Goal: Task Accomplishment & Management: Use online tool/utility

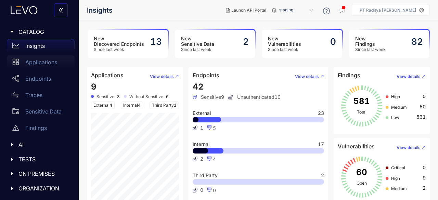
drag, startPoint x: 34, startPoint y: 67, endPoint x: 30, endPoint y: 68, distance: 4.4
click at [34, 67] on div "Applications" at bounding box center [41, 62] width 68 height 14
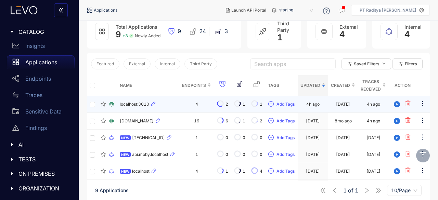
scroll to position [86, 0]
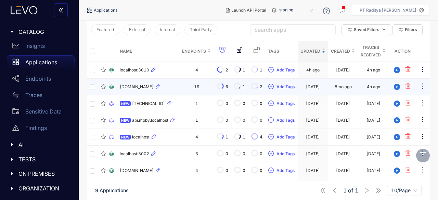
click at [177, 91] on div "[DOMAIN_NAME]" at bounding box center [148, 87] width 57 height 8
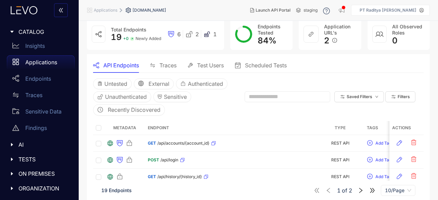
scroll to position [68, 0]
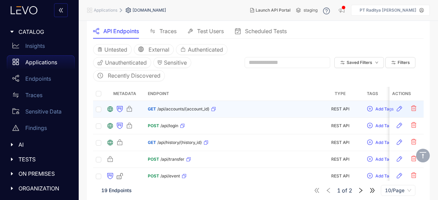
click at [182, 111] on div "GET /api/accounts/{account_id}" at bounding box center [182, 109] width 68 height 11
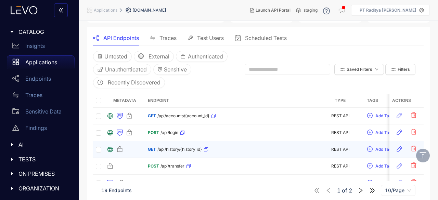
scroll to position [68, 0]
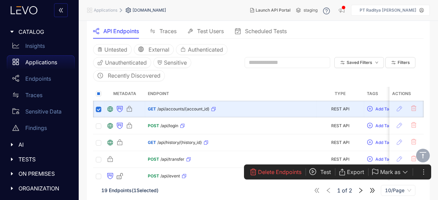
click at [322, 168] on button "Test" at bounding box center [323, 172] width 29 height 11
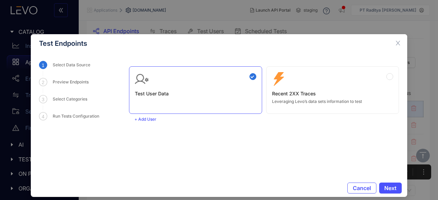
click at [382, 71] on div "Zero Config Recent 2XX Traces Leveraging Levo’s data sets information to test" at bounding box center [332, 90] width 133 height 48
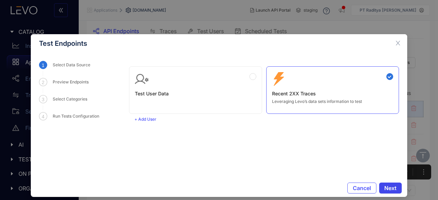
click at [389, 186] on span "Next" at bounding box center [390, 188] width 12 height 6
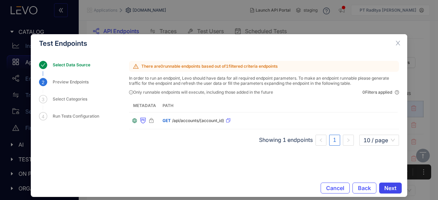
click at [393, 189] on span "Next" at bounding box center [390, 188] width 12 height 6
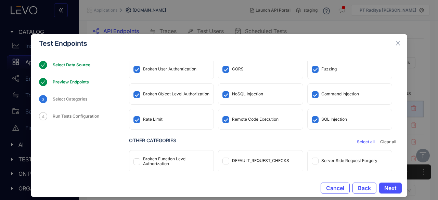
scroll to position [0, 0]
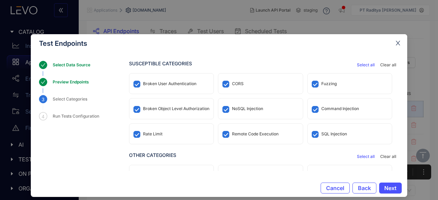
click at [395, 45] on icon "close" at bounding box center [398, 43] width 6 height 6
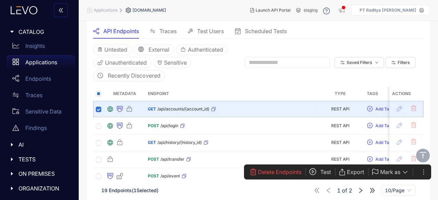
click at [43, 153] on div "TESTS" at bounding box center [39, 159] width 70 height 14
click at [43, 171] on p "Test Runs" at bounding box center [37, 173] width 24 height 6
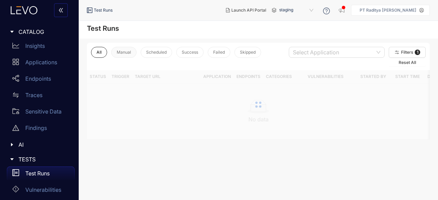
click at [122, 52] on span "Manual" at bounding box center [124, 52] width 14 height 5
click at [104, 52] on button "All" at bounding box center [99, 52] width 16 height 11
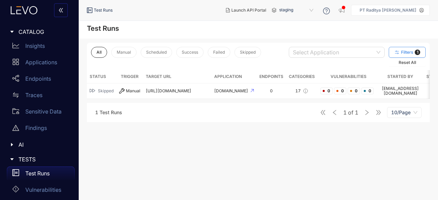
click at [413, 51] on span "Filters" at bounding box center [407, 52] width 12 height 5
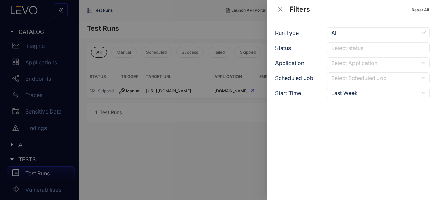
click at [349, 95] on div "Last Week" at bounding box center [375, 93] width 88 height 10
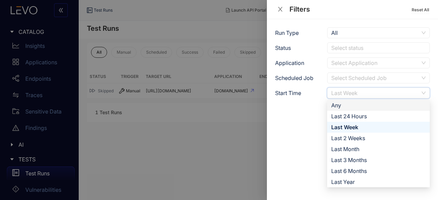
click at [352, 104] on div "Any" at bounding box center [378, 106] width 94 height 8
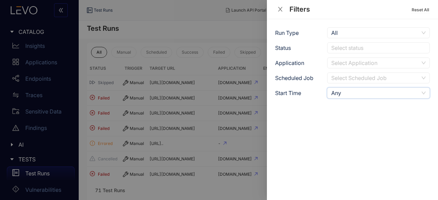
click at [173, 112] on div at bounding box center [219, 100] width 438 height 200
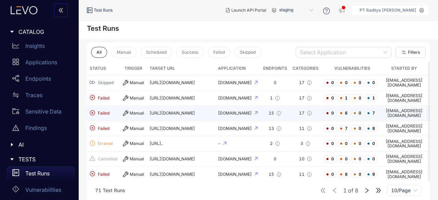
click at [290, 106] on td "17" at bounding box center [305, 113] width 31 height 15
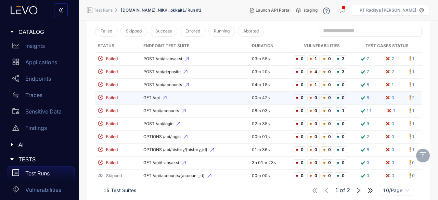
scroll to position [124, 0]
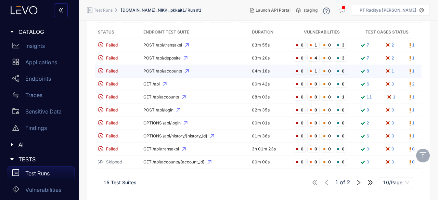
click at [207, 69] on span "POST /api/accounts" at bounding box center [194, 71] width 103 height 5
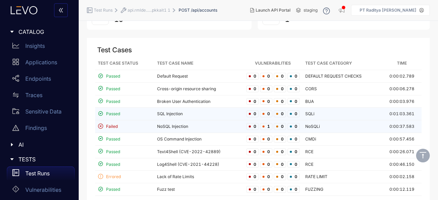
scroll to position [7, 0]
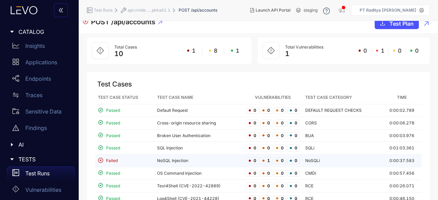
click at [183, 165] on td "NoSQL Injection" at bounding box center [198, 161] width 89 height 13
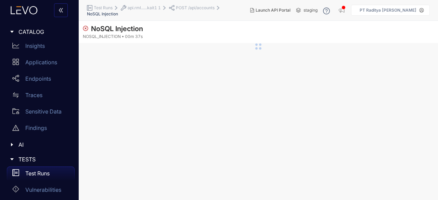
click at [241, 81] on section "NoSQL Injection NOSQL_INJECTION 00m 37s" at bounding box center [258, 110] width 359 height 179
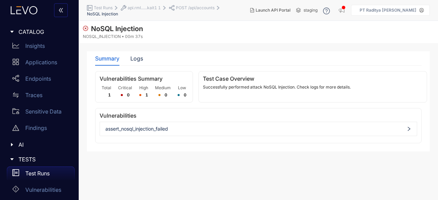
click at [161, 103] on div "Vulnerabilities Summary Total 1 Critical 0 High 1 Medium 0 Low 0 Test Case Over…" at bounding box center [258, 107] width 326 height 72
click at [170, 130] on span "assert_nosql_injection_failed" at bounding box center [258, 128] width 306 height 5
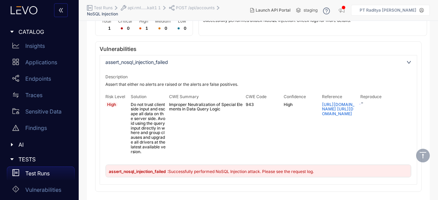
scroll to position [70, 0]
click at [202, 173] on span ": Successfully performed NoSQL Injection attack. Please see the request log." at bounding box center [240, 171] width 146 height 5
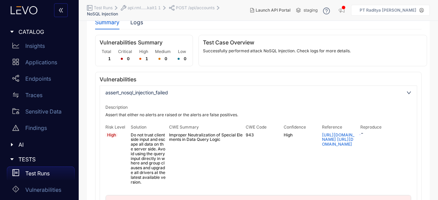
scroll to position [0, 0]
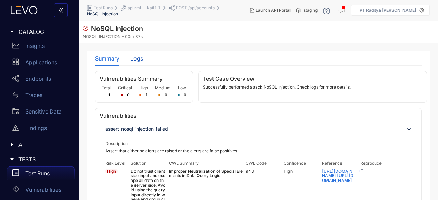
click at [135, 57] on div "Logs" at bounding box center [136, 58] width 13 height 6
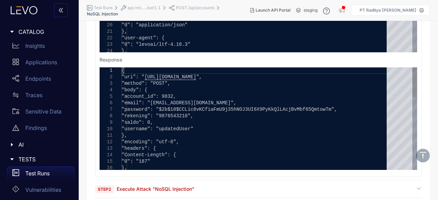
scroll to position [191, 0]
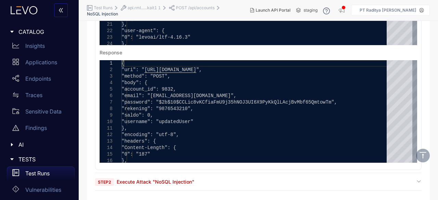
click at [242, 185] on div "Step 2 Execute Attack "NoSQL Injection"" at bounding box center [258, 182] width 326 height 7
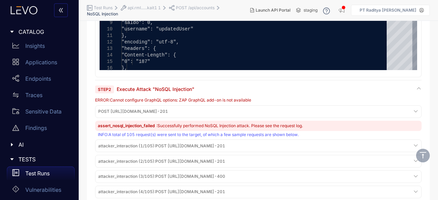
scroll to position [294, 0]
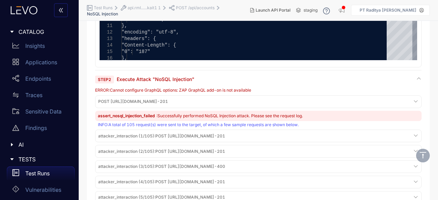
click at [266, 102] on div "POST [URL][DOMAIN_NAME] - 201" at bounding box center [258, 101] width 323 height 9
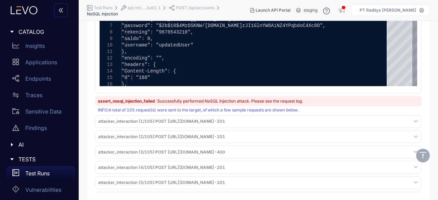
scroll to position [569, 0]
click at [307, 120] on div "attacker_interaction (1/105) : POST [URL][DOMAIN_NAME] - 201" at bounding box center [258, 121] width 323 height 9
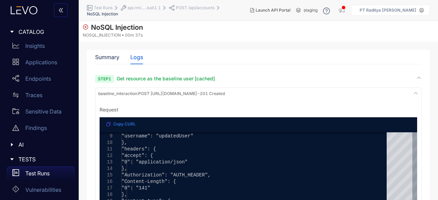
scroll to position [0, 0]
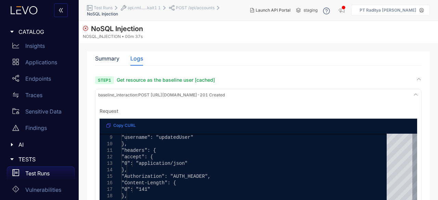
click at [187, 10] on span "POST /api/accounts" at bounding box center [195, 7] width 39 height 5
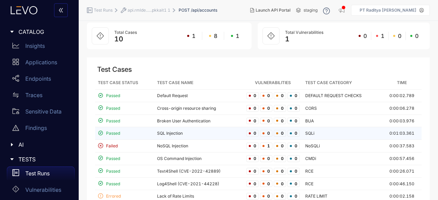
scroll to position [41, 0]
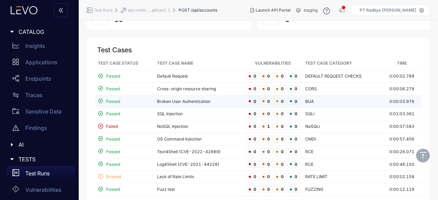
click at [214, 102] on td "Broken User Authentication" at bounding box center [198, 101] width 89 height 13
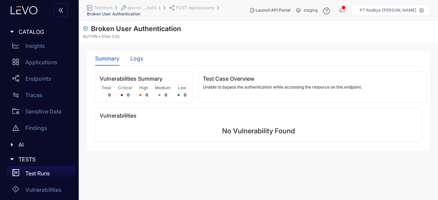
click at [130, 57] on div "Logs" at bounding box center [136, 58] width 13 height 6
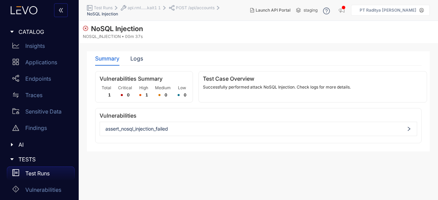
click at [47, 174] on p "Test Runs" at bounding box center [37, 173] width 24 height 6
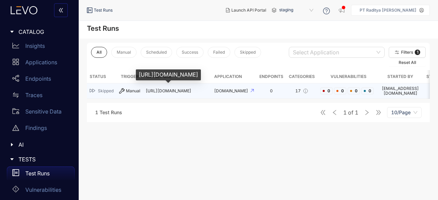
click at [179, 88] on span "[URL][DOMAIN_NAME]" at bounding box center [169, 90] width 46 height 5
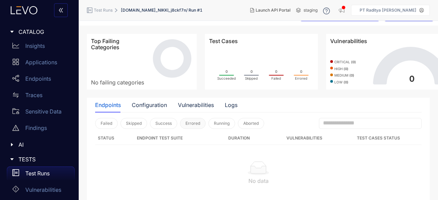
scroll to position [27, 0]
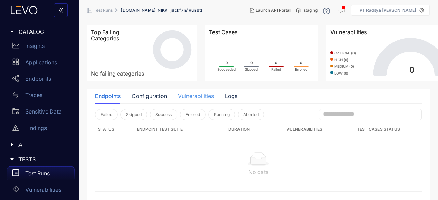
click at [185, 91] on div "Vulnerabilities" at bounding box center [196, 96] width 36 height 14
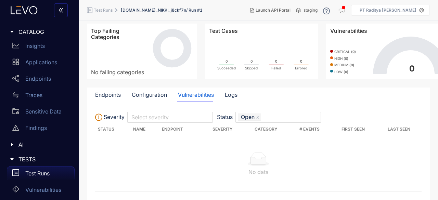
scroll to position [28, 0]
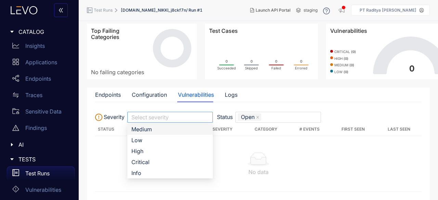
click at [190, 112] on div "Select severity" at bounding box center [170, 117] width 86 height 11
click at [283, 115] on div "Open" at bounding box center [275, 117] width 74 height 9
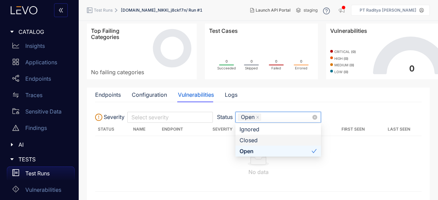
click at [275, 141] on div "Closed" at bounding box center [277, 141] width 77 height 8
click at [287, 116] on icon "close" at bounding box center [287, 117] width 2 height 2
click at [230, 95] on div "Logs" at bounding box center [231, 95] width 13 height 6
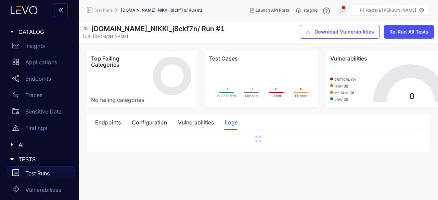
scroll to position [8, 0]
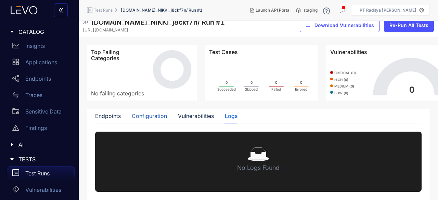
click at [143, 117] on div "Configuration" at bounding box center [149, 116] width 35 height 6
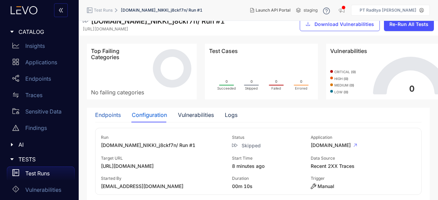
click at [107, 115] on div "Endpoints" at bounding box center [108, 115] width 26 height 6
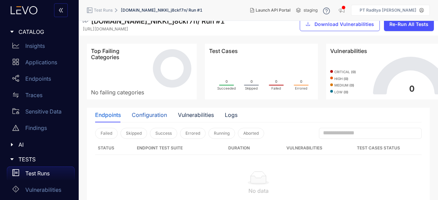
click at [139, 115] on div "Configuration" at bounding box center [149, 115] width 35 height 6
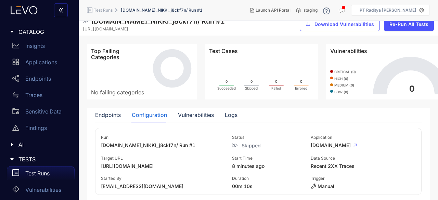
scroll to position [12, 0]
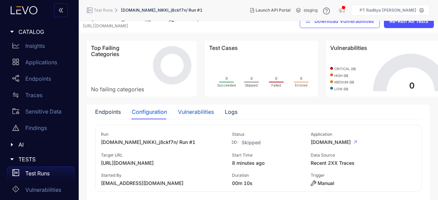
click at [179, 111] on div "Vulnerabilities" at bounding box center [196, 112] width 36 height 6
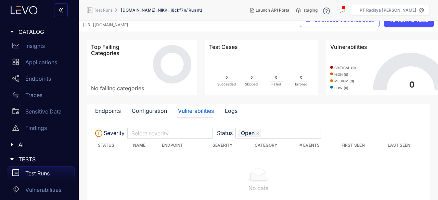
click at [164, 139] on th "Endpoint" at bounding box center [180, 145] width 43 height 13
click at [166, 133] on div at bounding box center [167, 133] width 74 height 7
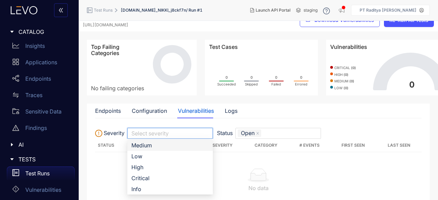
click at [166, 144] on div "Medium" at bounding box center [169, 146] width 77 height 8
click at [156, 132] on icon "close" at bounding box center [156, 133] width 3 height 3
click at [148, 178] on div "Critical" at bounding box center [169, 178] width 77 height 8
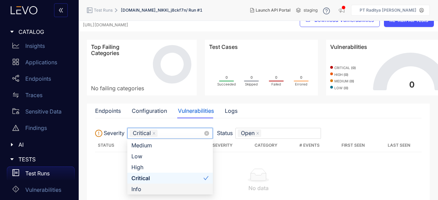
click at [148, 188] on div "Info" at bounding box center [169, 189] width 77 height 8
click at [155, 178] on div "Critical" at bounding box center [167, 178] width 72 height 8
click at [154, 188] on div "Info" at bounding box center [167, 189] width 72 height 8
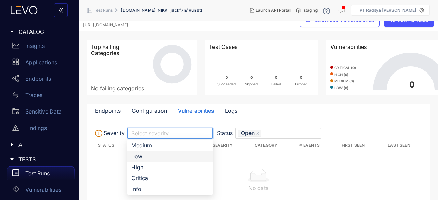
click at [157, 157] on div "Low" at bounding box center [169, 157] width 77 height 8
click at [157, 156] on div "Low" at bounding box center [167, 157] width 72 height 8
click at [107, 112] on div "Endpoints" at bounding box center [108, 111] width 26 height 6
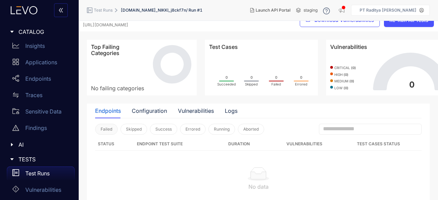
click at [104, 130] on span "Failed" at bounding box center [107, 129] width 12 height 5
click at [52, 168] on div "Test Runs" at bounding box center [41, 174] width 68 height 14
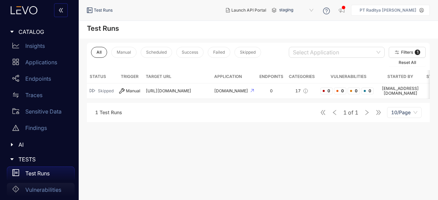
click at [24, 189] on div "Vulnerabilities" at bounding box center [41, 190] width 68 height 14
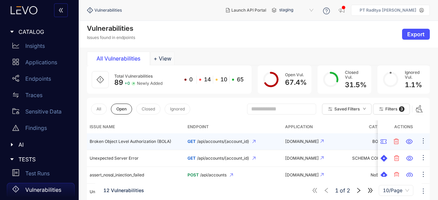
click at [154, 145] on td "Broken Object Level Authorization (BOLA)" at bounding box center [136, 141] width 98 height 17
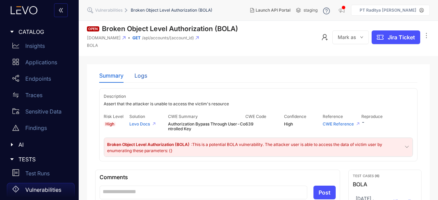
click at [143, 78] on div "Logs" at bounding box center [140, 76] width 13 height 6
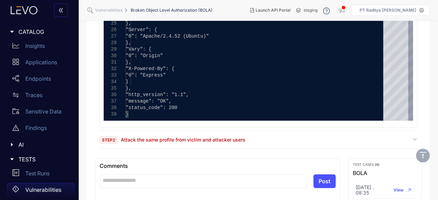
scroll to position [239, 0]
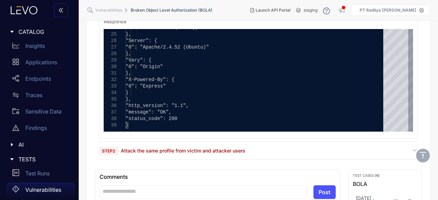
click at [240, 150] on span "Attack the same profile from victim and attacker users" at bounding box center [183, 151] width 125 height 6
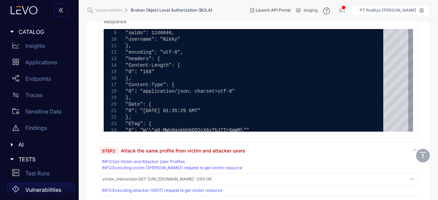
click at [173, 157] on div "Step 2 Attack the same profile from victim and attacker users INFO : Get Victim…" at bounding box center [258, 188] width 318 height 82
click at [184, 172] on div "INFO : Get Victim and Attacker User Profiles INFO : Executing victim ([PERSON_N…" at bounding box center [258, 192] width 318 height 67
click at [189, 179] on span "victim_interaction : GET [URL][DOMAIN_NAME] - 200 OK" at bounding box center [156, 179] width 109 height 5
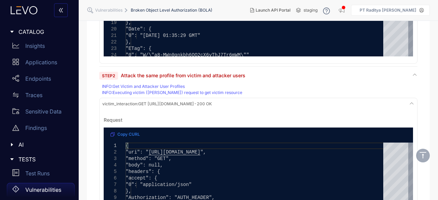
scroll to position [342, 0]
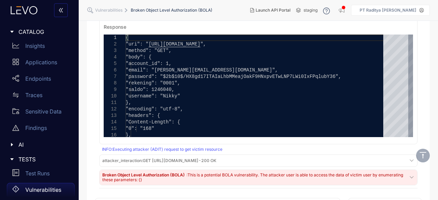
scroll to position [547, 0]
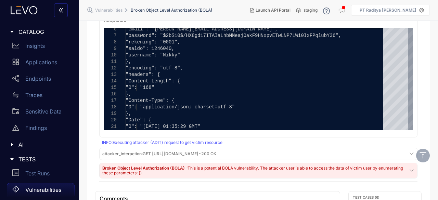
click at [215, 142] on div "INFO : Executing attacker (ADIT) request to get victim resource" at bounding box center [259, 142] width 314 height 5
click at [216, 153] on span "attacker_interaction : GET [URL][DOMAIN_NAME] - 200 OK" at bounding box center [159, 154] width 114 height 5
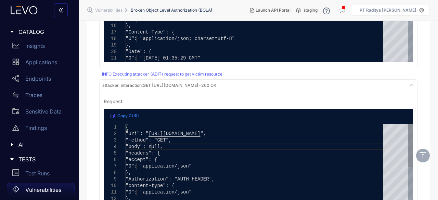
scroll to position [0, 0]
click at [153, 149] on span ""body": null," at bounding box center [144, 146] width 37 height 5
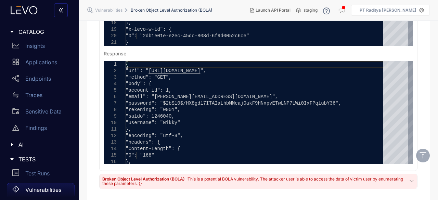
scroll to position [821, 0]
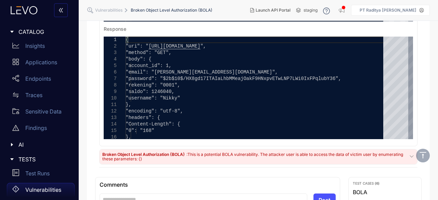
click at [321, 155] on span ": This is a potential BOLA vulnerability. The attacker user is able to access t…" at bounding box center [252, 157] width 301 height 10
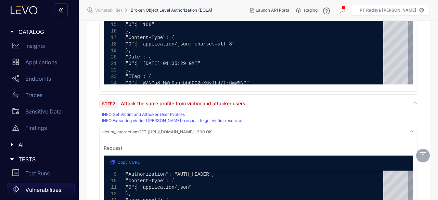
scroll to position [239, 0]
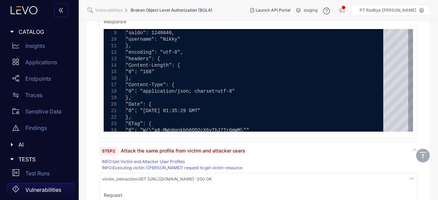
click at [231, 147] on span "Step 2 Attack the same profile from victim and attacker users" at bounding box center [172, 150] width 146 height 7
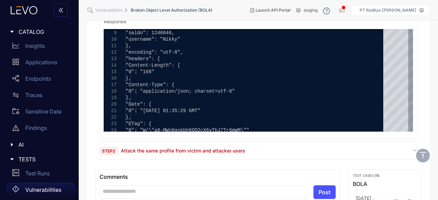
click at [231, 147] on span "Step 2 Attack the same profile from victim and attacker users" at bounding box center [172, 150] width 146 height 7
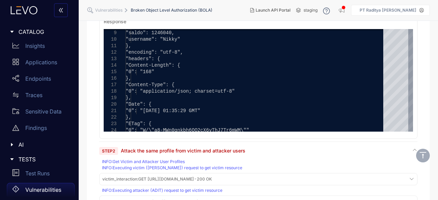
click at [167, 160] on div "INFO : Get Victim and Attacker User Profiles" at bounding box center [259, 161] width 314 height 5
click at [174, 171] on div "INFO : Get Victim and Attacker User Profiles INFO : Executing victim ([PERSON_N…" at bounding box center [258, 192] width 318 height 67
click at [182, 176] on div "victim_interaction : GET [URL][DOMAIN_NAME] - 200 OK" at bounding box center [258, 179] width 315 height 9
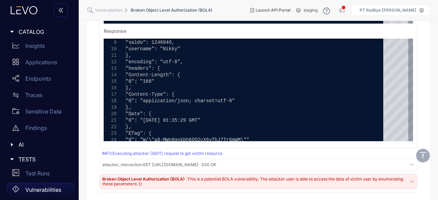
scroll to position [547, 0]
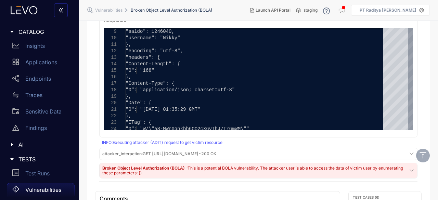
click at [294, 164] on div "Broken Object Level Authorization (BOLA) : This is a potential BOLA vulnerabili…" at bounding box center [258, 170] width 317 height 15
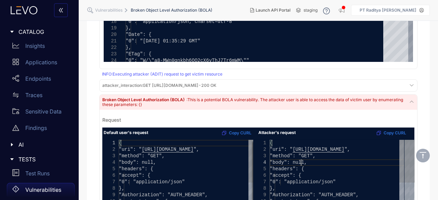
scroll to position [0, 0]
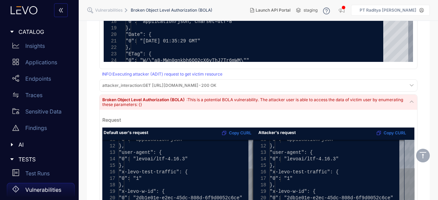
type textarea "**********"
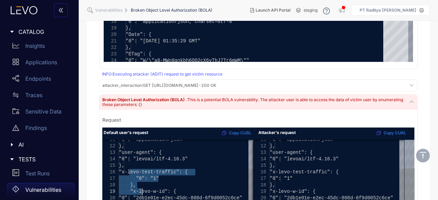
drag, startPoint x: 129, startPoint y: 173, endPoint x: 142, endPoint y: 188, distance: 19.9
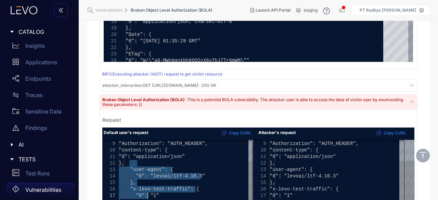
drag, startPoint x: 128, startPoint y: 165, endPoint x: 147, endPoint y: 194, distance: 34.6
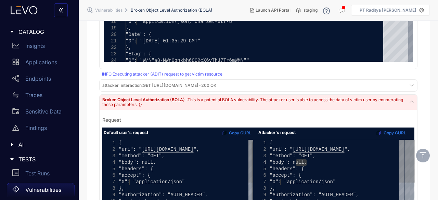
click at [353, 129] on div "Default user's request Copy CURL Attacker's request Copy CURL" at bounding box center [258, 134] width 312 height 12
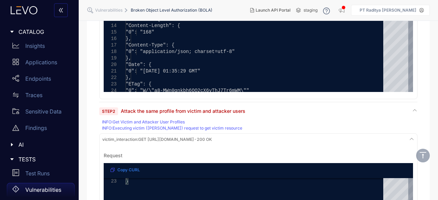
scroll to position [274, 0]
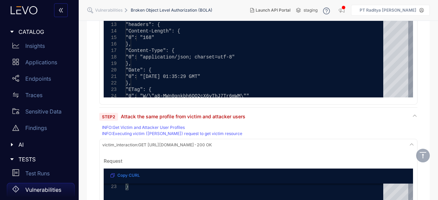
click at [187, 133] on div "INFO : Executing victim ([PERSON_NAME]) request to get victim resource" at bounding box center [259, 133] width 314 height 5
click at [195, 131] on div "INFO : Executing victim ([PERSON_NAME]) request to get victim resource" at bounding box center [259, 133] width 314 height 5
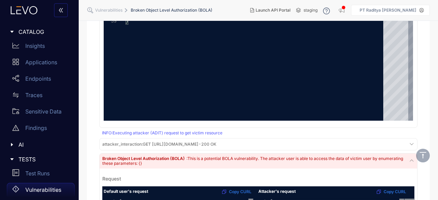
scroll to position [616, 0]
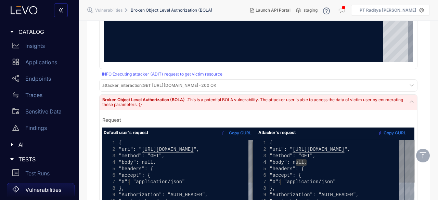
click at [202, 107] on div "Broken Object Level Authorization (BOLA) : This is a potential BOLA vulnerabili…" at bounding box center [258, 102] width 317 height 15
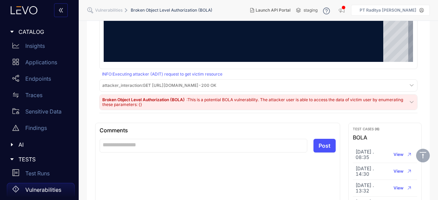
click at [207, 83] on span "attacker_interaction : GET [URL][DOMAIN_NAME] - 200 OK" at bounding box center [159, 85] width 114 height 5
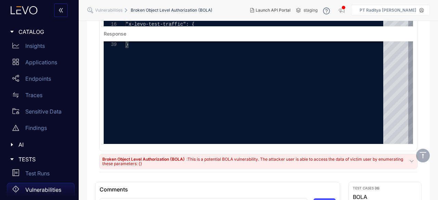
scroll to position [924, 0]
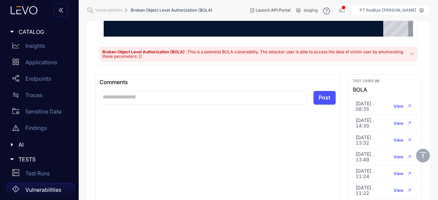
click at [247, 57] on div "Broken Object Level Authorization (BOLA) : This is a potential BOLA vulnerabili…" at bounding box center [254, 55] width 305 height 10
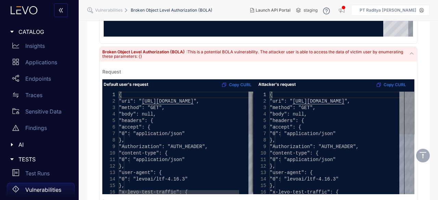
click at [179, 124] on div ""accept": {" at bounding box center [191, 127] width 145 height 7
click at [148, 113] on span ""body": null," at bounding box center [137, 114] width 37 height 5
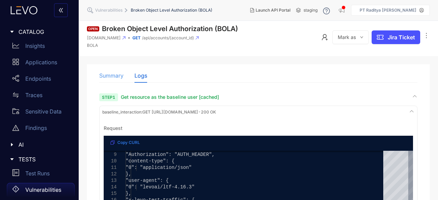
click at [110, 71] on div "Summary" at bounding box center [111, 75] width 24 height 14
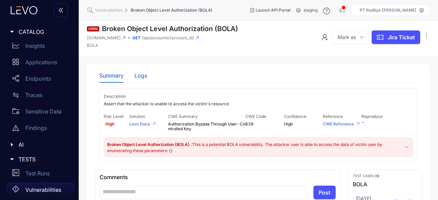
click at [135, 75] on div "Logs" at bounding box center [140, 76] width 13 height 6
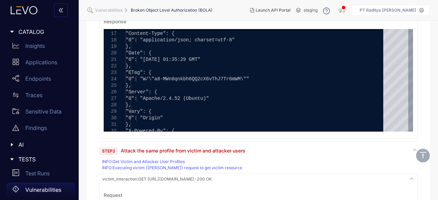
scroll to position [308, 0]
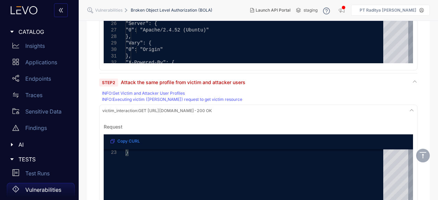
click at [203, 83] on span "Attack the same profile from victim and attacker users" at bounding box center [183, 82] width 125 height 6
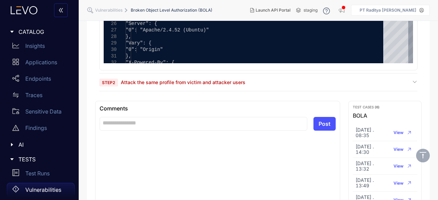
click at [203, 82] on span "Attack the same profile from victim and attacker users" at bounding box center [183, 82] width 125 height 6
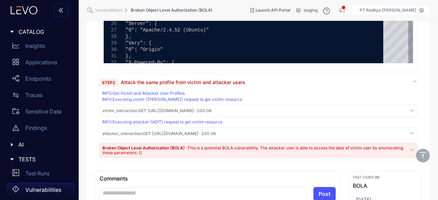
click at [270, 124] on div "INFO : Executing attacker (ADIT) request to get victim resource" at bounding box center [259, 122] width 314 height 5
click at [257, 135] on div "attacker_interaction : GET [URL][DOMAIN_NAME] - 200 OK" at bounding box center [258, 133] width 315 height 9
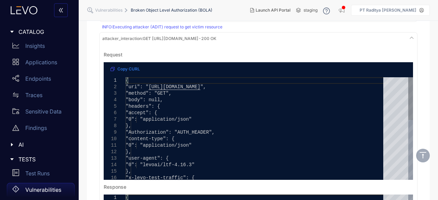
scroll to position [445, 0]
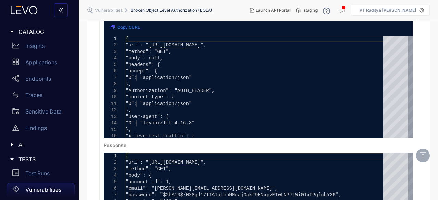
click at [433, 131] on section "**********" at bounding box center [258, 7] width 359 height 863
click at [44, 179] on div "Test Runs" at bounding box center [41, 174] width 68 height 14
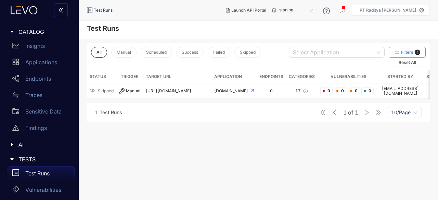
click at [398, 53] on icon "button" at bounding box center [396, 52] width 5 height 5
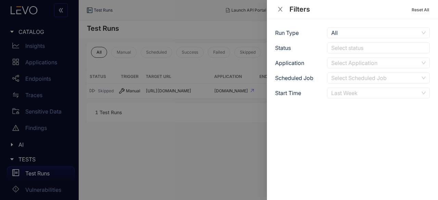
click at [381, 96] on div "Last Week" at bounding box center [375, 93] width 88 height 10
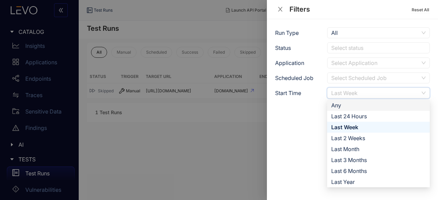
click at [371, 107] on div "Any" at bounding box center [378, 106] width 94 height 8
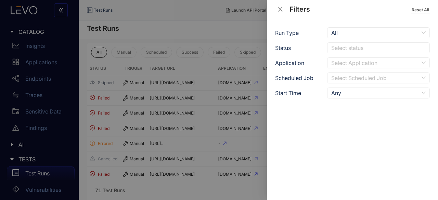
click at [91, 35] on div at bounding box center [219, 100] width 438 height 200
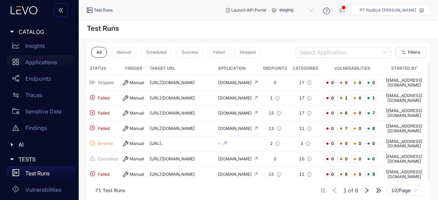
click at [41, 64] on p "Applications" at bounding box center [41, 62] width 32 height 6
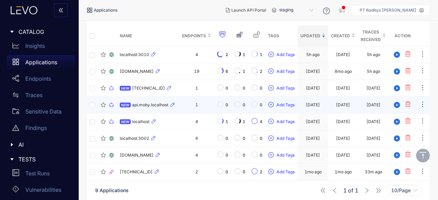
scroll to position [103, 0]
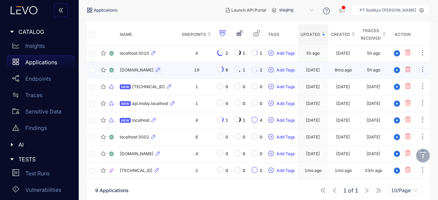
click at [154, 74] on button "button" at bounding box center [158, 70] width 8 height 8
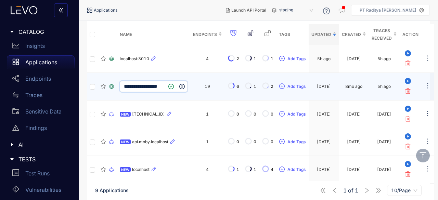
click at [167, 99] on td "**********" at bounding box center [153, 87] width 73 height 28
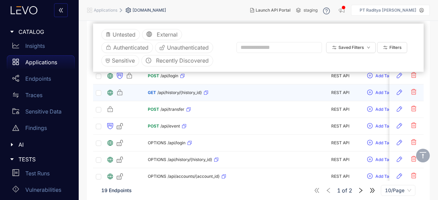
scroll to position [103, 0]
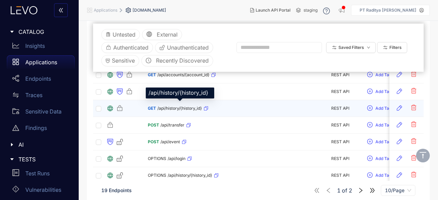
click at [165, 107] on span "/api/history/{history_id}" at bounding box center [179, 108] width 44 height 5
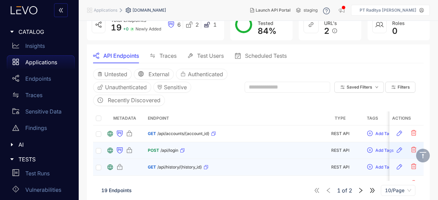
scroll to position [68, 0]
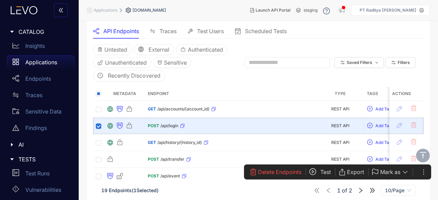
click at [323, 171] on span "Test" at bounding box center [325, 172] width 11 height 6
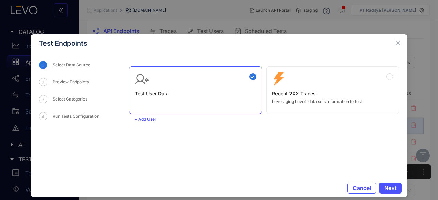
click at [342, 66] on div "Test User Data Zero Config Recent 2XX Traces Leveraging Levo’s data sets inform…" at bounding box center [264, 87] width 270 height 53
click at [341, 74] on div "Zero Config Recent 2XX Traces Leveraging Levo’s data sets information to test" at bounding box center [332, 88] width 121 height 32
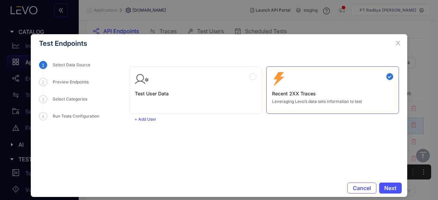
click at [343, 87] on div "Zero Config Recent 2XX Traces Leveraging Levo’s data sets information to test" at bounding box center [332, 88] width 121 height 32
click at [392, 185] on span "Next" at bounding box center [390, 188] width 12 height 6
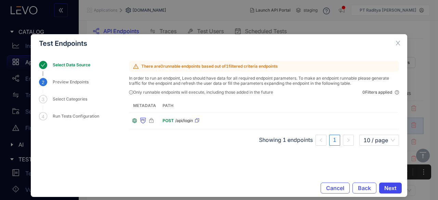
click at [392, 185] on span "Next" at bounding box center [390, 188] width 12 height 6
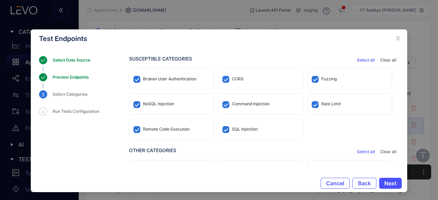
scroll to position [66, 0]
